Goal: Transaction & Acquisition: Purchase product/service

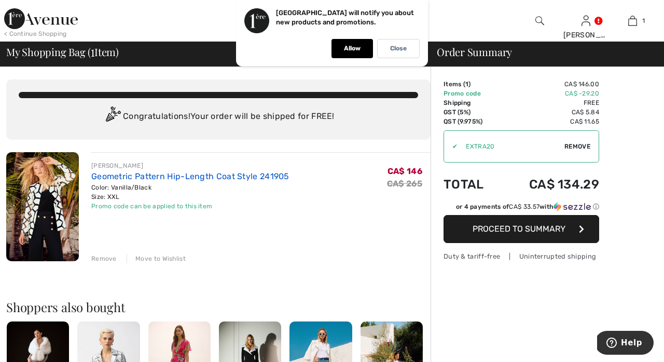
click at [133, 174] on link "Geometric Pattern Hip-Length Coat Style 241905" at bounding box center [190, 176] width 198 height 10
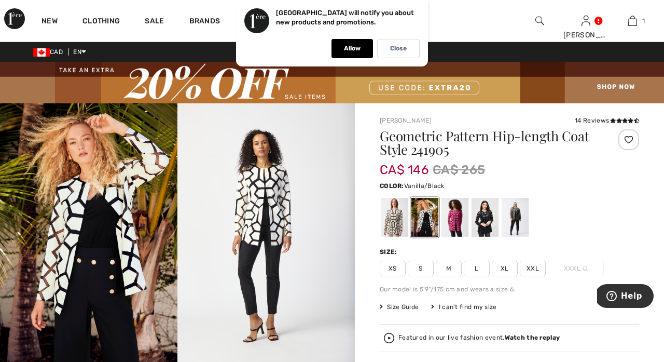
click at [506, 272] on span "XL" at bounding box center [505, 269] width 26 height 16
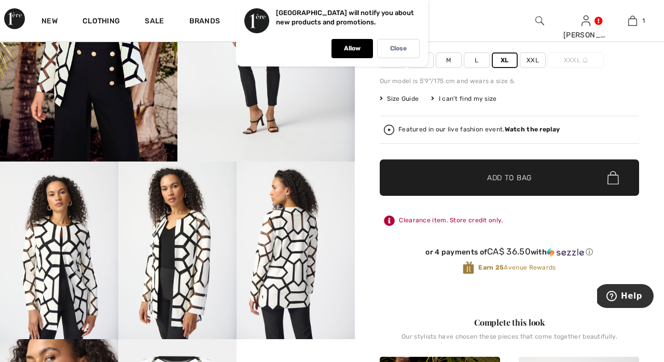
scroll to position [214, 0]
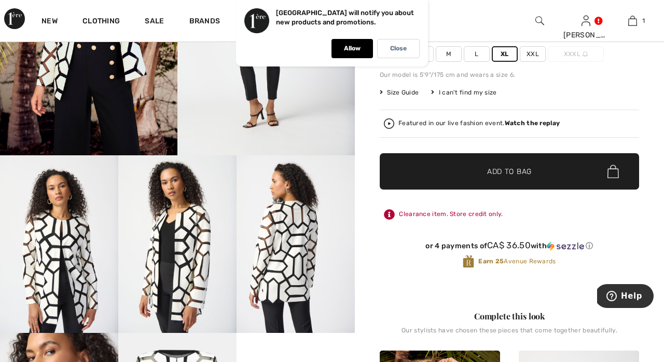
click at [313, 266] on img at bounding box center [296, 244] width 118 height 178
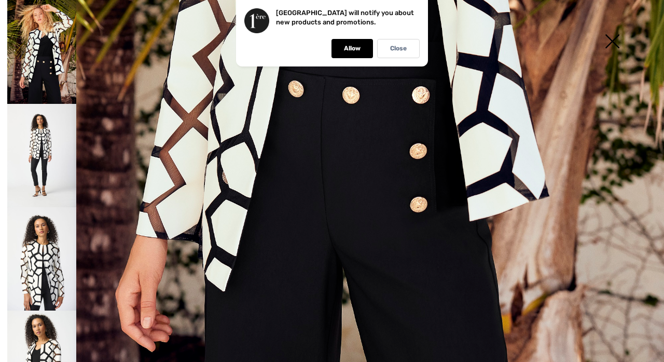
scroll to position [503, 0]
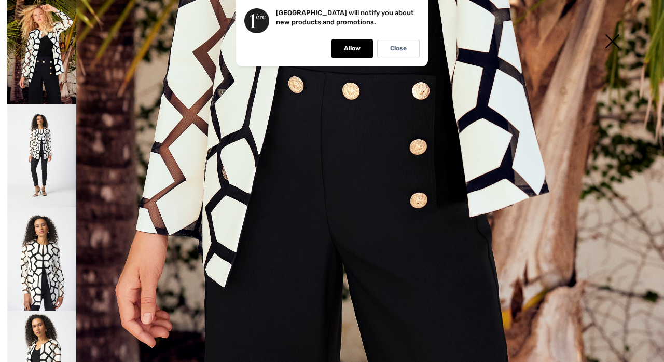
click at [39, 157] on img at bounding box center [41, 155] width 69 height 103
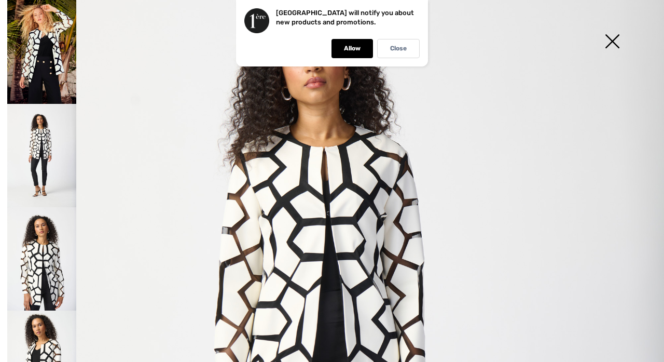
scroll to position [97, 0]
click at [410, 53] on div "Close" at bounding box center [398, 48] width 43 height 19
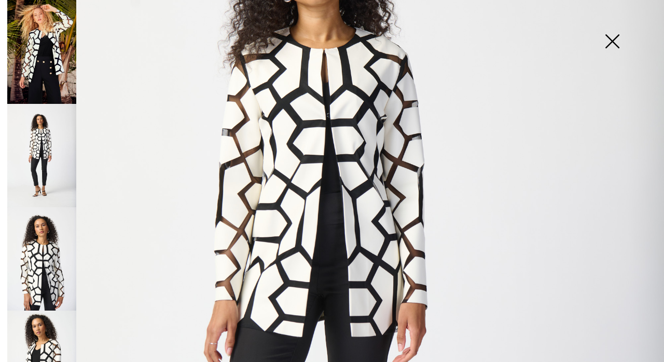
scroll to position [195, 0]
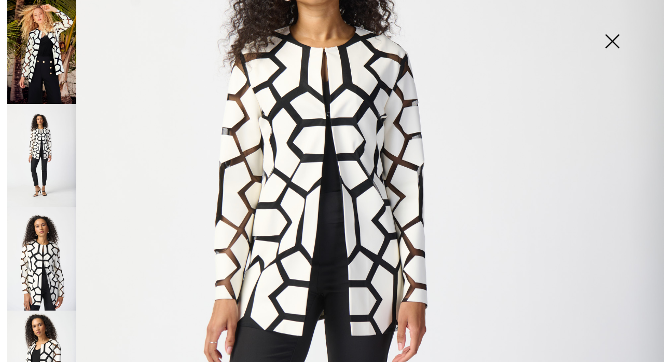
click at [41, 261] on img at bounding box center [41, 258] width 69 height 103
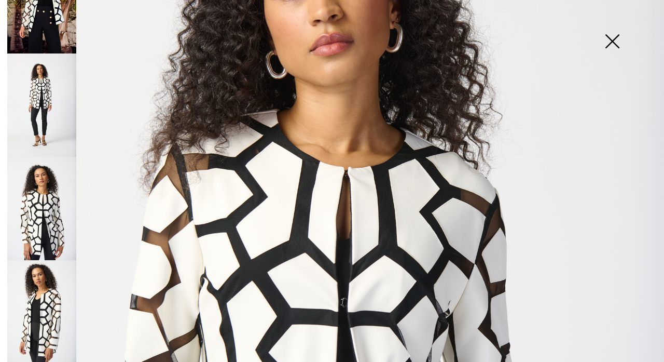
scroll to position [49, 0]
click at [53, 312] on img at bounding box center [41, 312] width 69 height 103
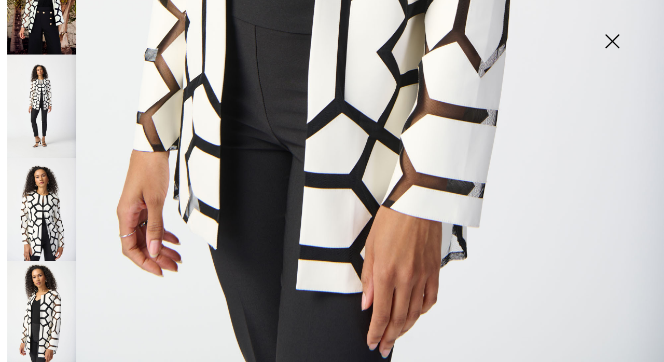
scroll to position [634, 0]
click at [618, 45] on img at bounding box center [612, 42] width 52 height 53
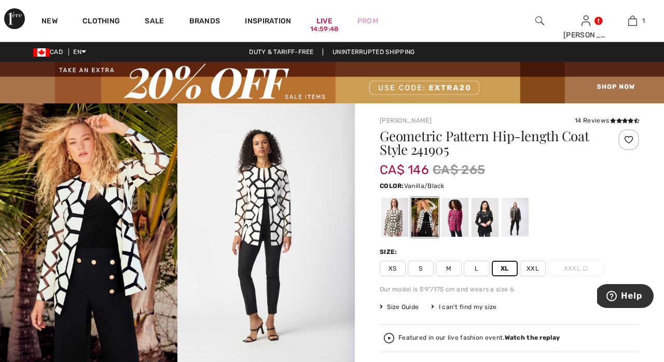
scroll to position [0, 0]
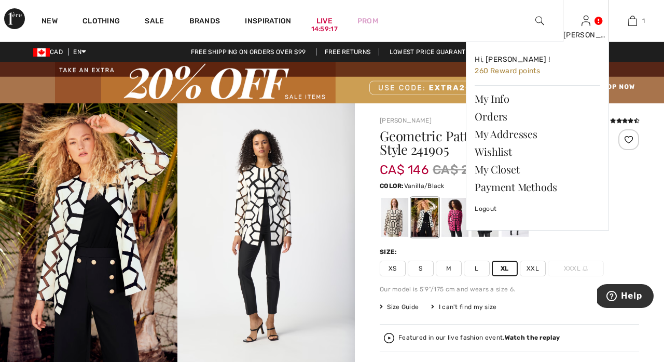
click at [590, 24] on img at bounding box center [586, 21] width 9 height 12
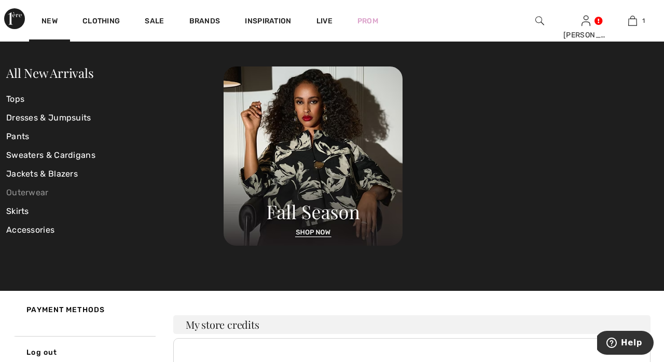
click at [32, 190] on link "Outerwear" at bounding box center [114, 192] width 217 height 19
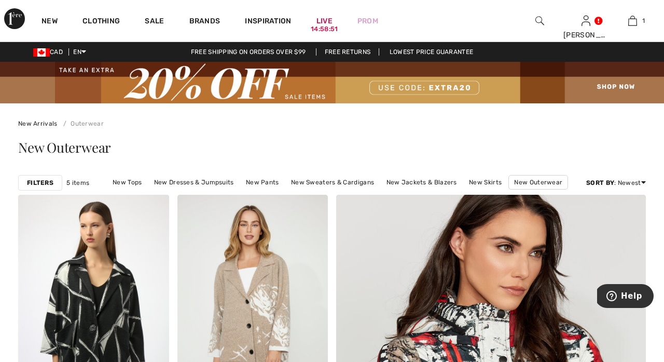
click at [540, 19] on img at bounding box center [540, 21] width 9 height 12
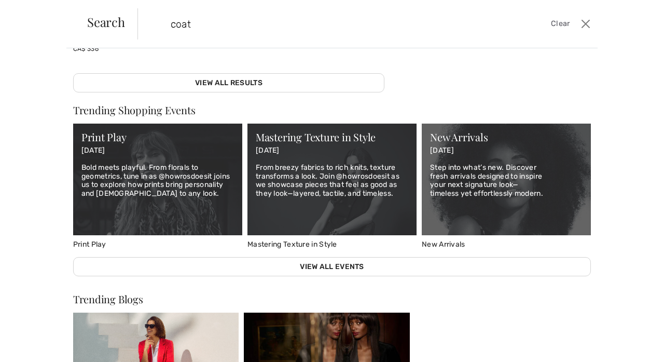
scroll to position [339, 0]
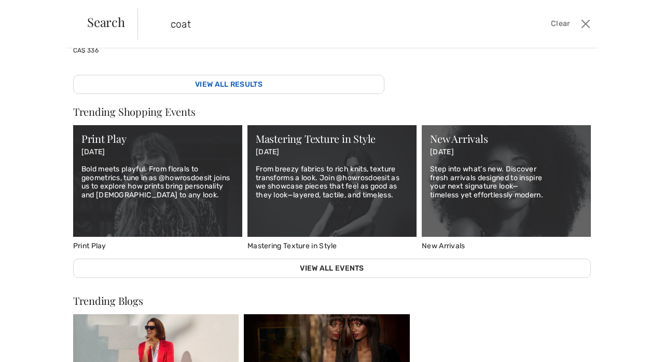
type input "coat"
click at [291, 78] on link "View All Results" at bounding box center [228, 84] width 311 height 19
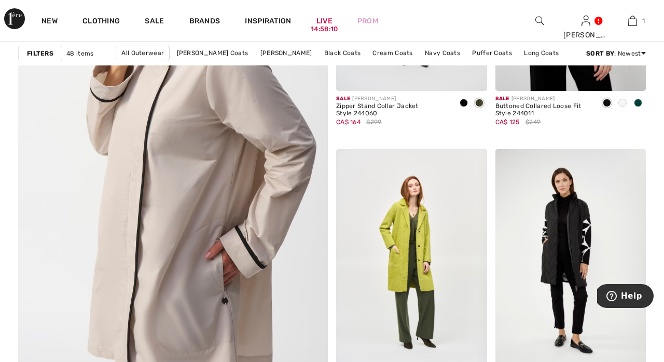
scroll to position [2457, 0]
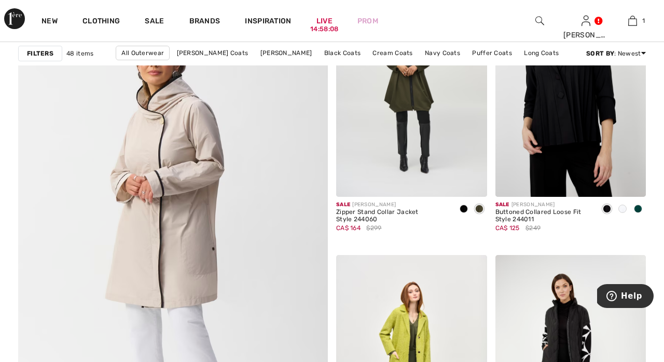
click at [536, 19] on img at bounding box center [540, 21] width 9 height 12
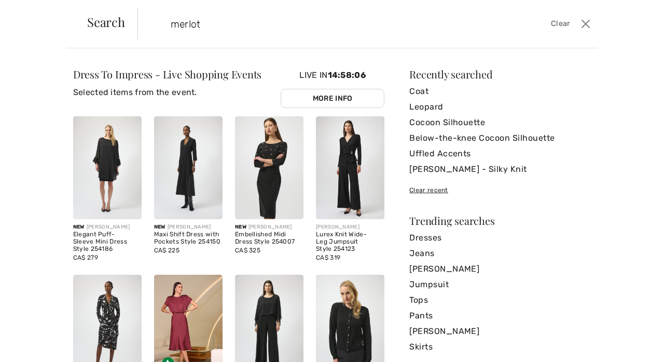
type input "merlot"
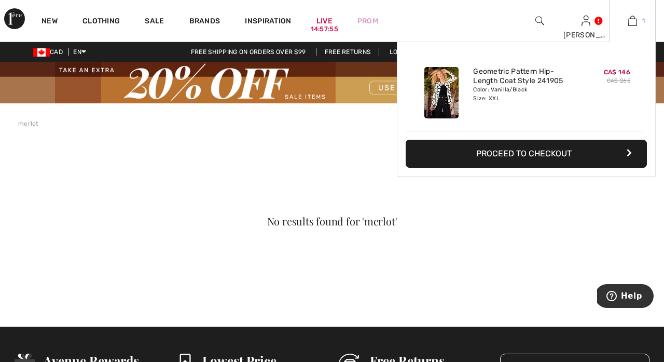
click at [634, 20] on img at bounding box center [633, 21] width 9 height 12
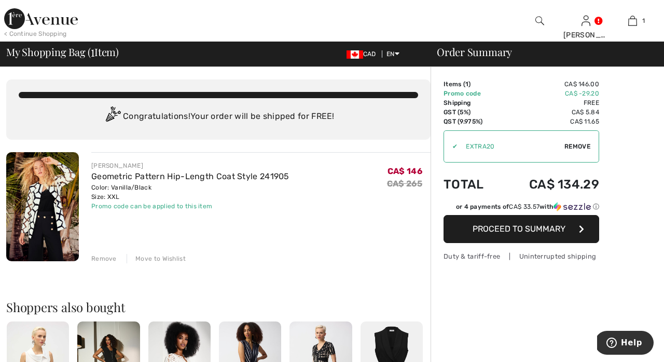
click at [539, 19] on img at bounding box center [540, 21] width 9 height 12
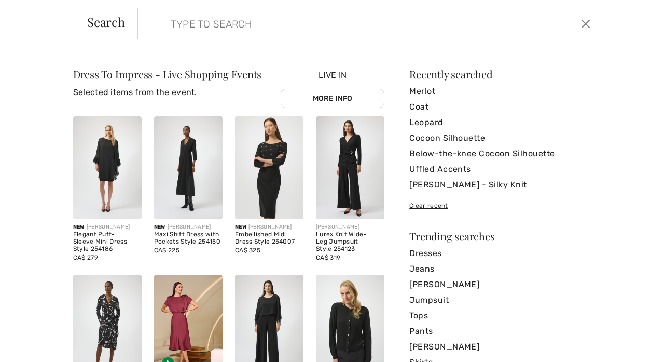
click at [293, 79] on div "Live In More Info" at bounding box center [333, 88] width 104 height 39
click at [210, 29] on input "search" at bounding box center [319, 23] width 312 height 31
paste input "Jersey and Memory Balloon Pants"
click at [210, 29] on input "Jersey and Memory Balloon Pants" at bounding box center [319, 23] width 312 height 31
type input "Jersey and Memory Balloon Pants"
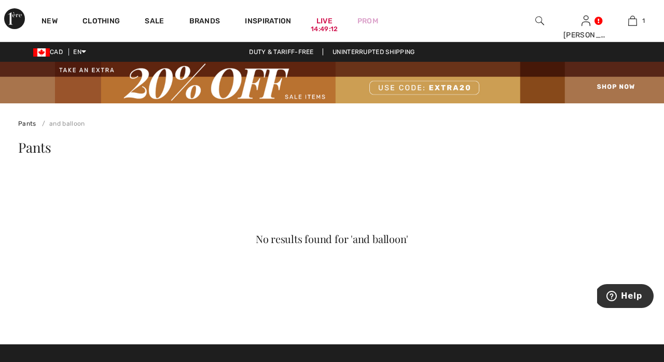
click at [547, 19] on div at bounding box center [539, 21] width 47 height 42
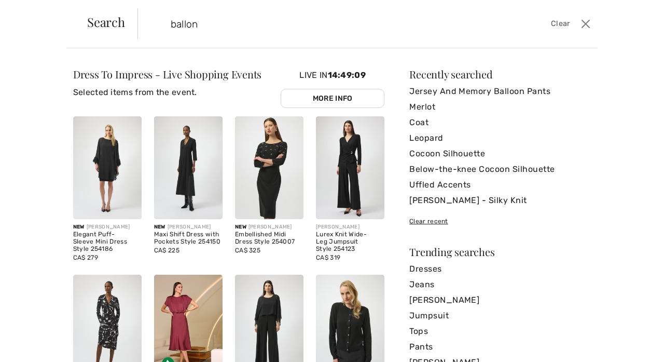
type input "ballon"
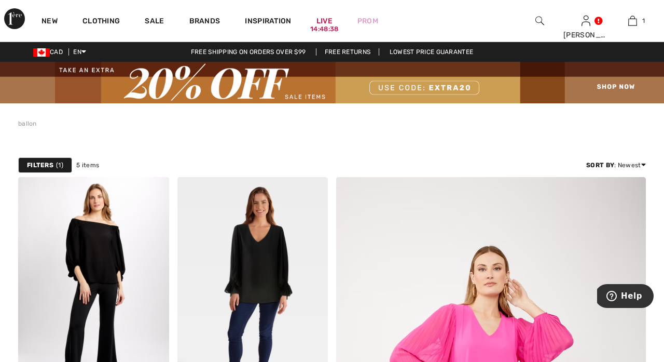
click at [538, 19] on img at bounding box center [540, 21] width 9 height 12
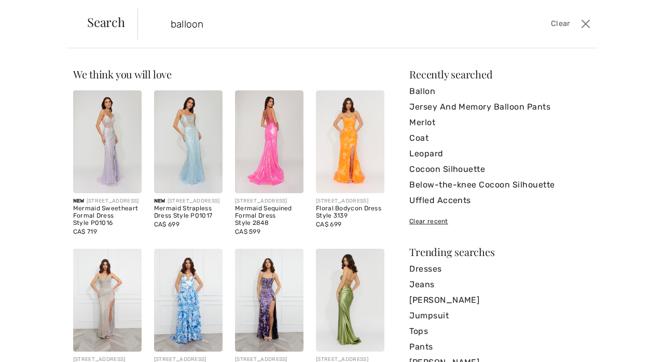
type input "balloon"
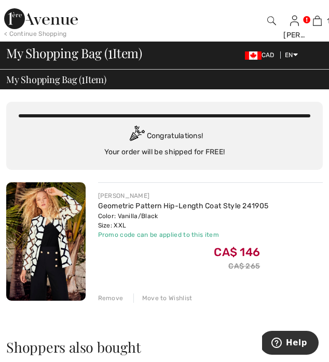
click at [268, 14] on div at bounding box center [271, 21] width 23 height 42
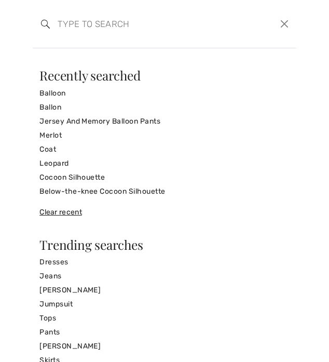
paste input "Fur Trim Shawl Cardigan Style 243923"
click at [134, 32] on input "Fur Trim Shawl Cardigan Style 243923" at bounding box center [138, 23] width 176 height 31
type input "Fur Trim Shawl Cardigan Style 243923"
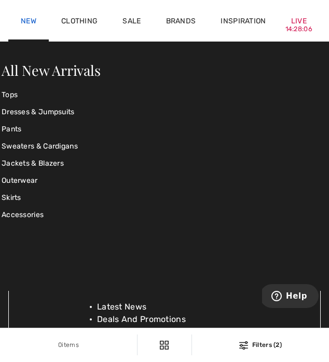
click at [27, 17] on link "New" at bounding box center [29, 22] width 16 height 11
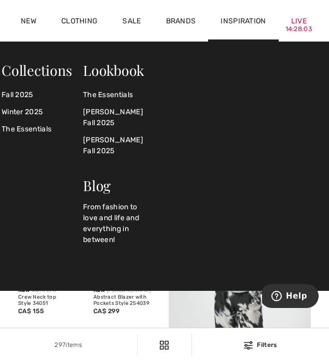
click at [231, 32] on div "Inspiration" at bounding box center [243, 21] width 70 height 42
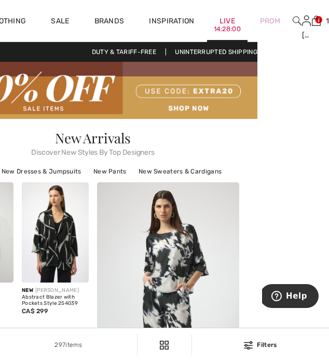
scroll to position [0, 72]
click at [257, 43] on html "We value your privacy We use cookies to enhance your browsing experience, serve…" at bounding box center [92, 181] width 329 height 362
click at [295, 17] on img at bounding box center [297, 21] width 9 height 12
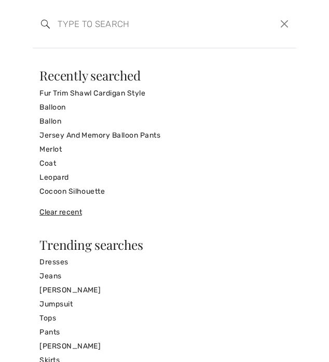
paste input "Fur Trim Shawl Cardigan Style 243923"
click at [124, 22] on input "Fur Trim Shawl Cardigan Style 243923" at bounding box center [138, 23] width 176 height 31
drag, startPoint x: 193, startPoint y: 22, endPoint x: 29, endPoint y: 7, distance: 164.7
click at [27, 9] on div "Search Fur Trim Shawl Cardigan Style 243923 Clear Sorry, no results found for "…" at bounding box center [164, 181] width 329 height 362
type input "243923"
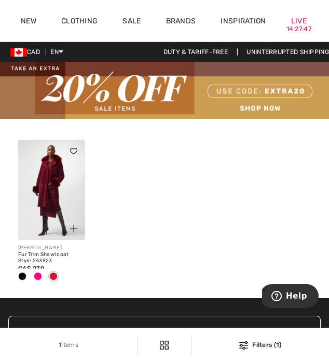
click at [55, 275] on span at bounding box center [53, 276] width 8 height 8
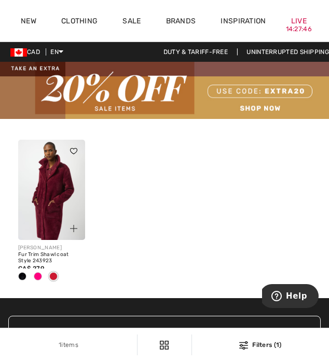
click at [61, 183] on img at bounding box center [51, 190] width 67 height 101
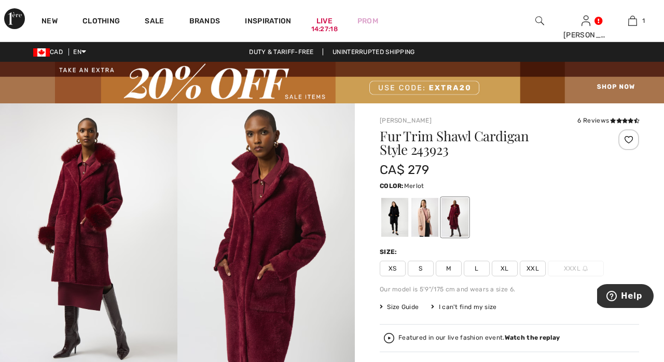
click at [504, 267] on span "XL" at bounding box center [505, 269] width 26 height 16
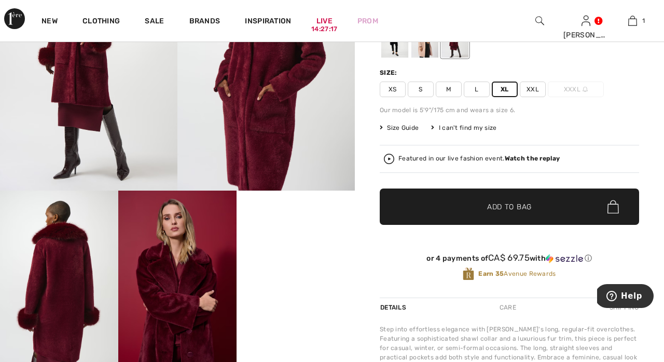
scroll to position [203, 0]
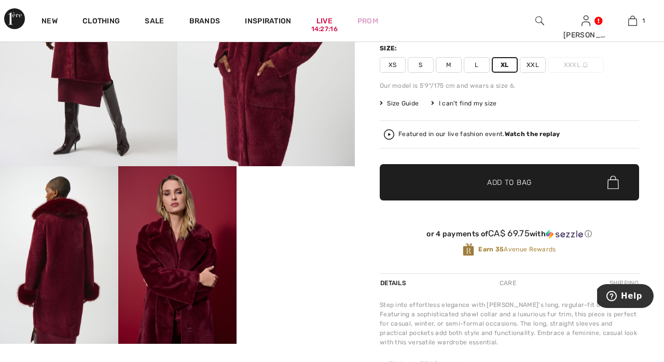
click at [509, 184] on span "Add to Bag" at bounding box center [509, 182] width 45 height 11
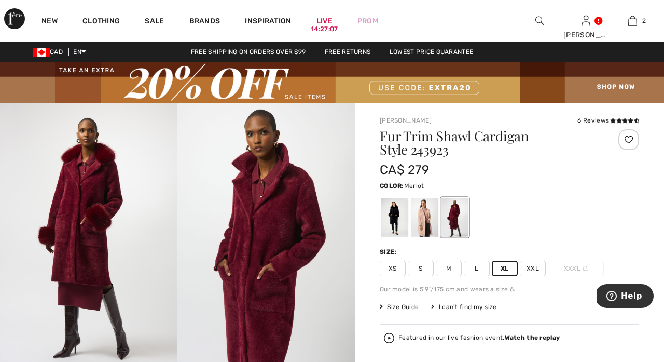
scroll to position [0, 0]
click at [540, 18] on img at bounding box center [540, 21] width 9 height 12
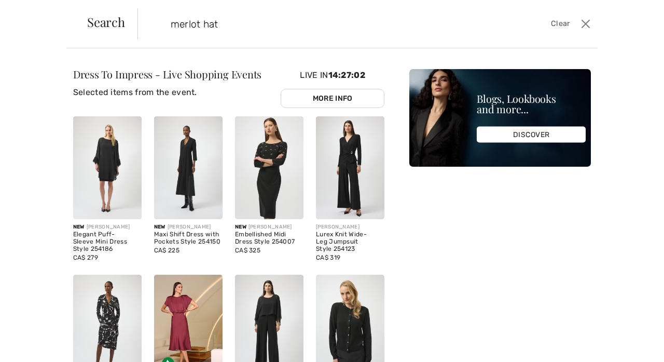
type input "merlot hat"
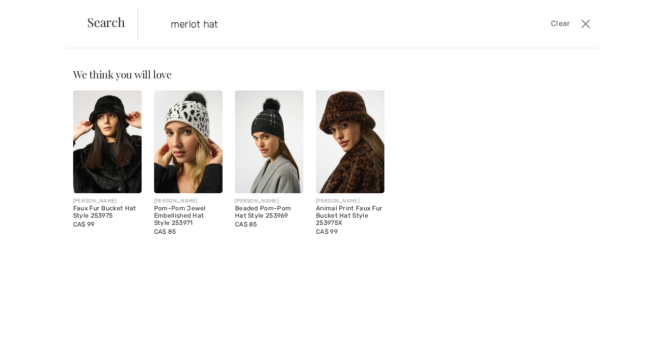
click at [103, 119] on img at bounding box center [107, 141] width 69 height 103
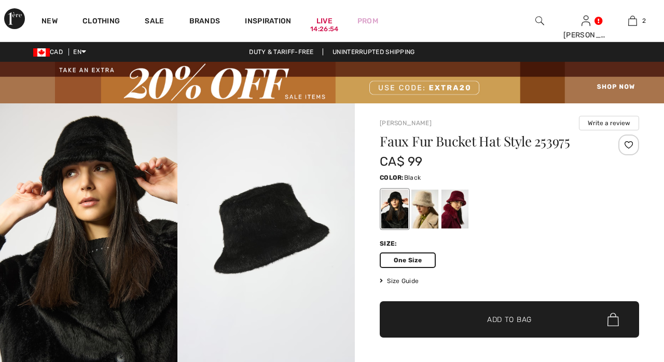
checkbox input "true"
click at [453, 213] on div at bounding box center [455, 208] width 27 height 39
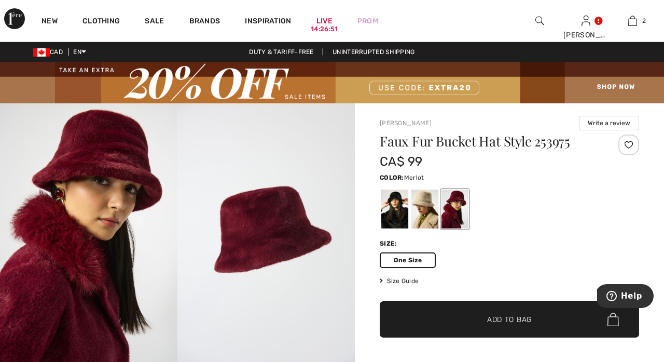
click at [448, 316] on span "✔ Added to Bag Add to Bag" at bounding box center [510, 319] width 260 height 36
click at [512, 319] on span "Add to Bag" at bounding box center [509, 319] width 45 height 11
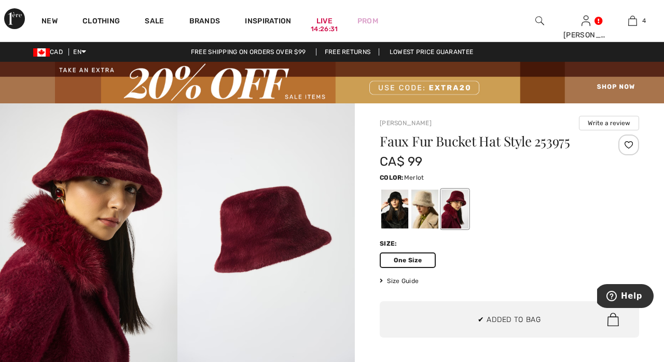
click at [308, 125] on img at bounding box center [267, 236] width 178 height 266
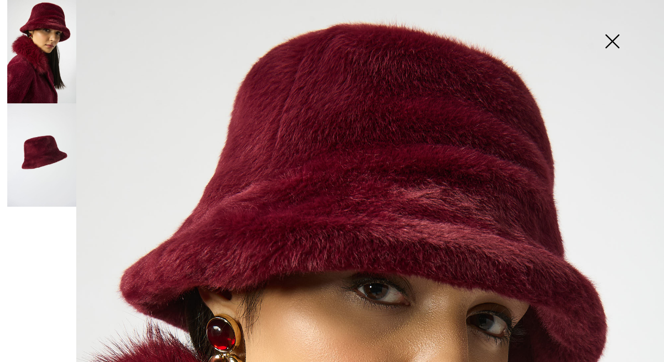
click at [616, 45] on img at bounding box center [612, 42] width 52 height 53
